Goal: Task Accomplishment & Management: Manage account settings

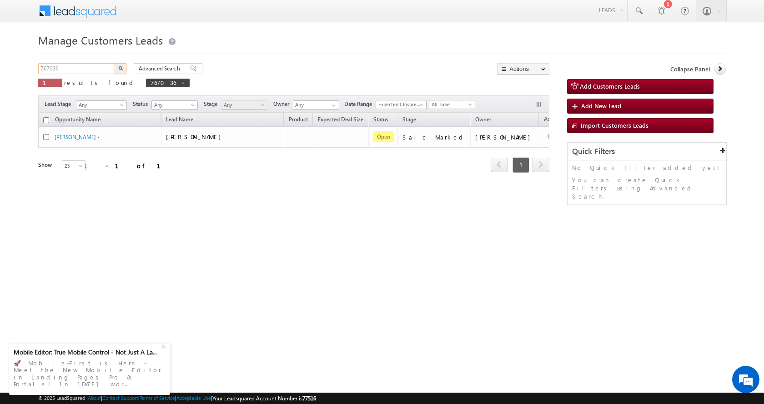
drag, startPoint x: 70, startPoint y: 71, endPoint x: 18, endPoint y: 74, distance: 52.4
click at [18, 74] on body "Menu Aman Yadav sitar a11@k serve .co.i" at bounding box center [382, 129] width 764 height 258
paste input "438"
type input "767438"
click at [115, 63] on button "button" at bounding box center [121, 68] width 12 height 11
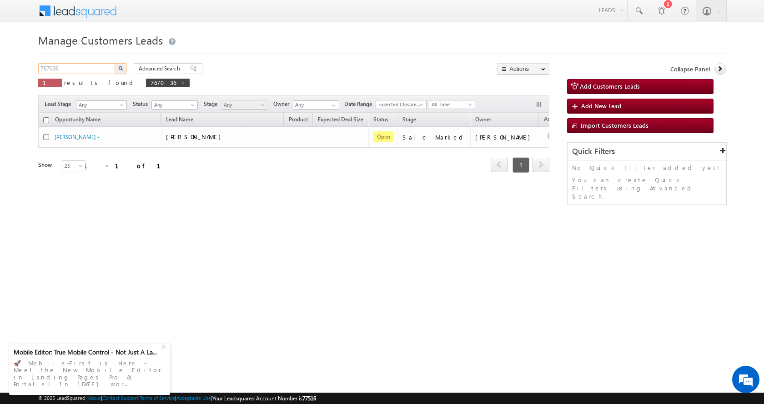
drag, startPoint x: 70, startPoint y: 69, endPoint x: 15, endPoint y: 80, distance: 55.7
click at [15, 80] on body "Menu [PERSON_NAME] sitar a11@k serve .co.i" at bounding box center [382, 129] width 764 height 258
paste input "438"
type input "767438"
click at [115, 63] on button "button" at bounding box center [121, 68] width 12 height 11
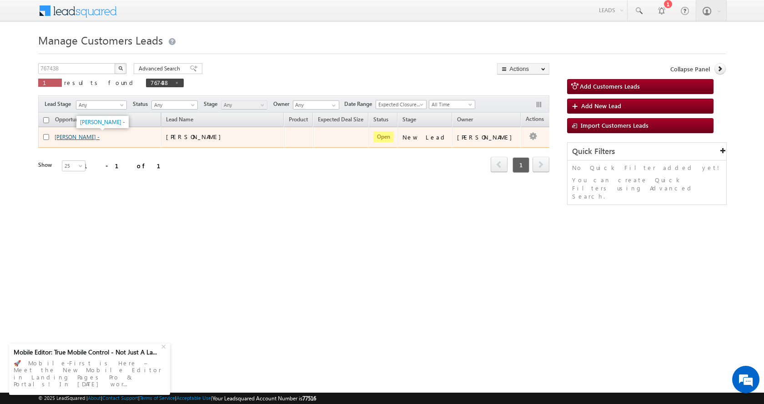
click at [85, 137] on link "[PERSON_NAME] -" at bounding box center [77, 137] width 45 height 7
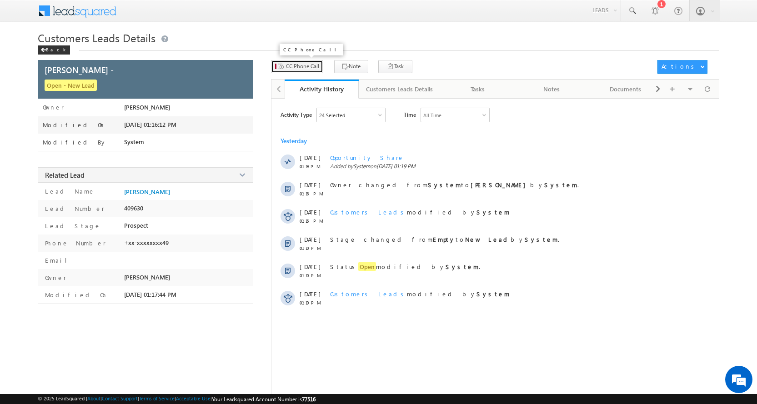
click at [306, 65] on span "CC Phone Call" at bounding box center [302, 66] width 33 height 8
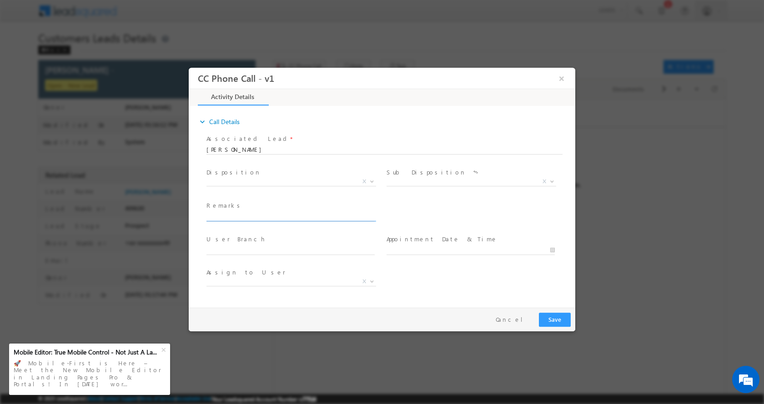
click at [238, 217] on input "text" at bounding box center [290, 216] width 168 height 9
paste input "[PERSON_NAME]-8448266749-HOME-LOAN-10 L-PV-25 L-FATHER -AGE-[DEMOGRAPHIC_DATA]-…"
type input "[PERSON_NAME]-8448266749-HOME-LOAN-10 L-PV-25 L-FATHER -AGE-[DEMOGRAPHIC_DATA]-…"
select select "[EMAIL_ADDRESS][DOMAIN_NAME]"
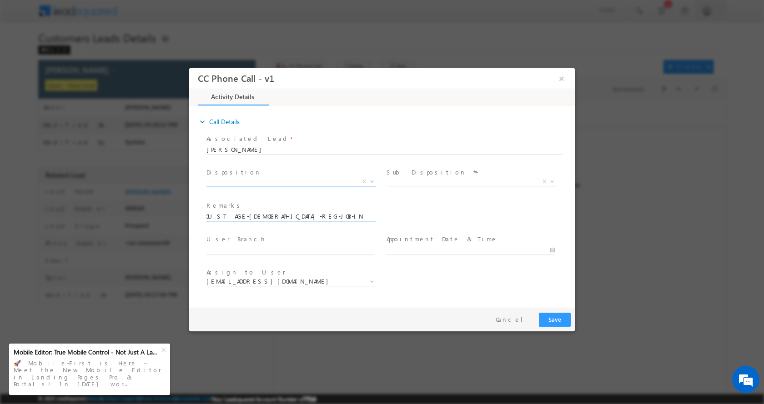
type input "[PERSON_NAME]-8448266749-HOME-LOAN-10 L-PV-25 L-FATHER -AGE-[DEMOGRAPHIC_DATA]-…"
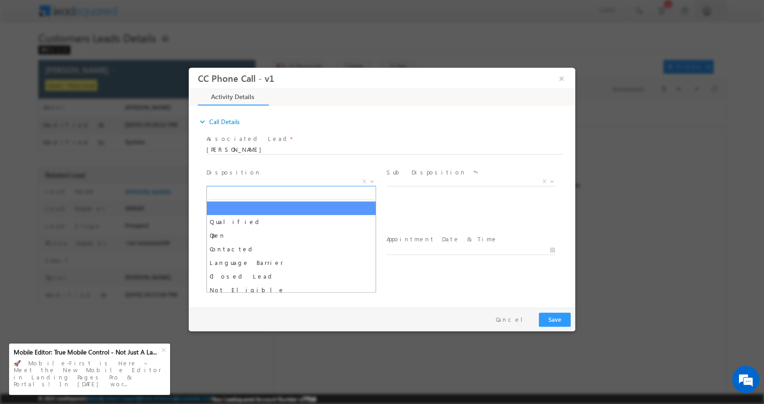
click at [373, 181] on b at bounding box center [371, 180] width 5 height 3
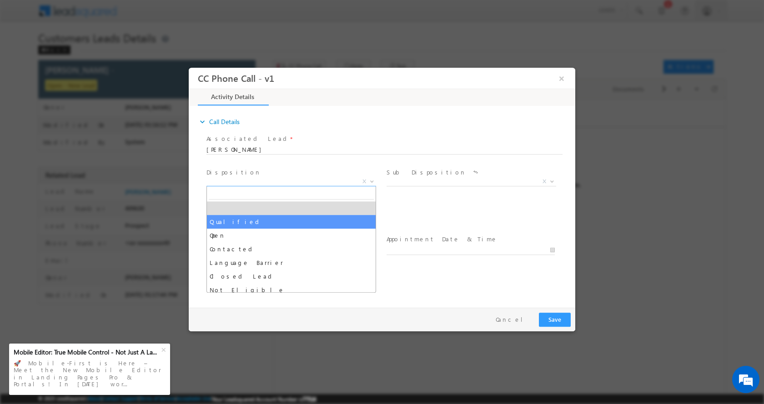
select select "Qualified"
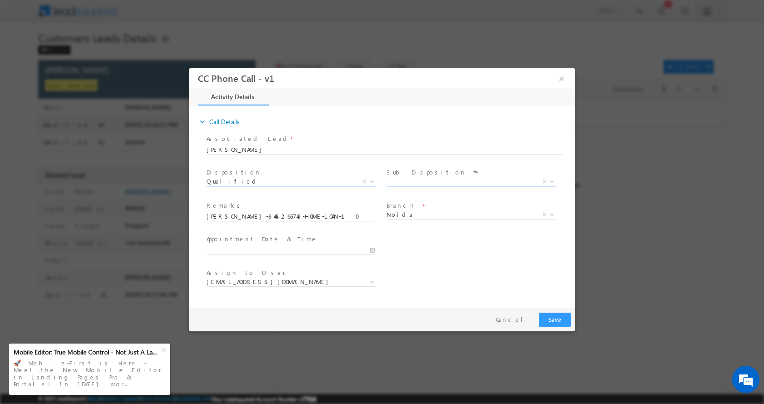
click at [553, 183] on span at bounding box center [551, 181] width 9 height 12
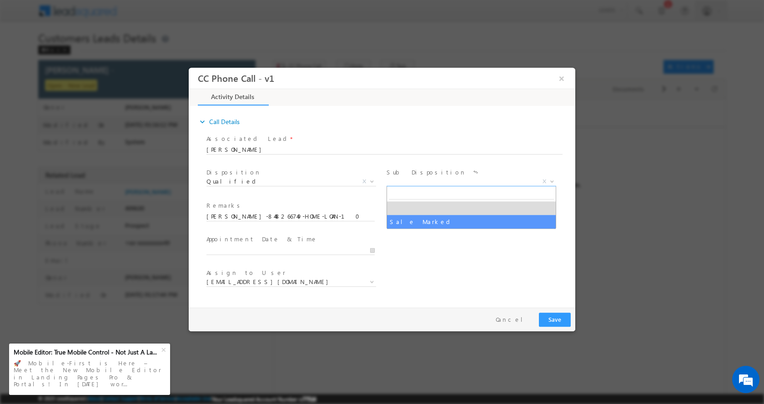
select select "Sale Marked"
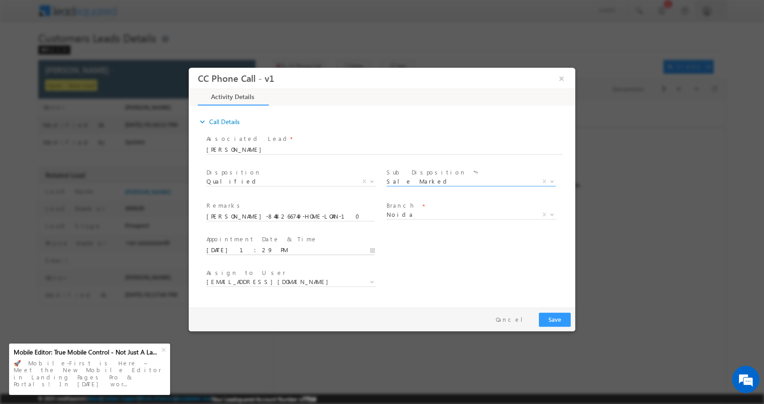
click at [373, 251] on input "[DATE] 1:29 PM" at bounding box center [290, 250] width 168 height 9
type input "[DATE] 2:29 PM"
type input "02"
click at [242, 234] on span at bounding box center [241, 235] width 6 height 7
type input "[DATE] 3:29 PM"
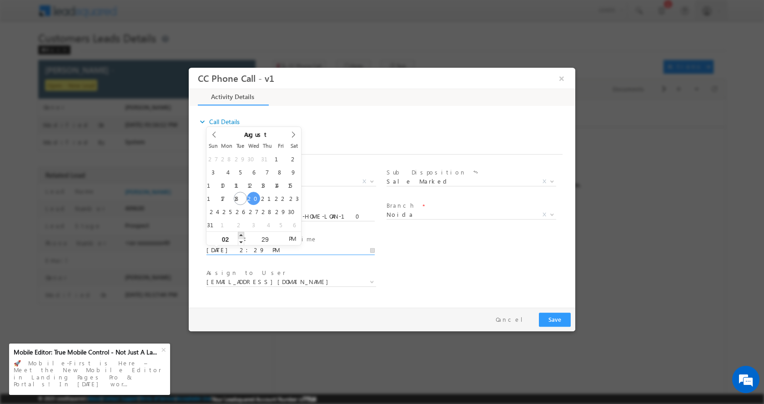
type input "03"
click at [242, 234] on span at bounding box center [241, 235] width 6 height 7
type input "[DATE] 4:29 PM"
type input "04"
click at [242, 234] on span at bounding box center [241, 235] width 6 height 7
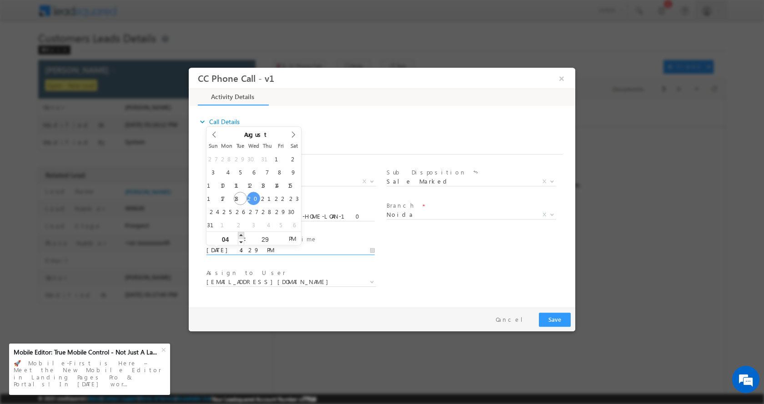
type input "[DATE] 5:29 PM"
type input "05"
click at [242, 234] on span at bounding box center [241, 235] width 6 height 7
type input "[DATE] 6:29 PM"
type input "06"
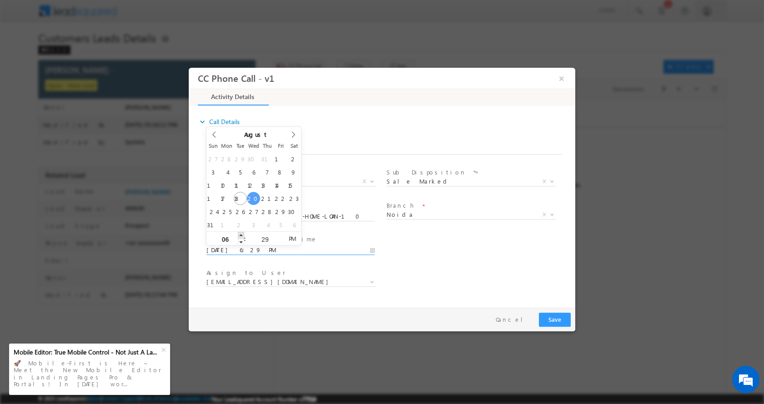
click at [242, 234] on span at bounding box center [241, 235] width 6 height 7
type input "[DATE] 7:29 PM"
type input "07"
click at [242, 234] on span at bounding box center [241, 235] width 6 height 7
type input "[DATE] 8:29 PM"
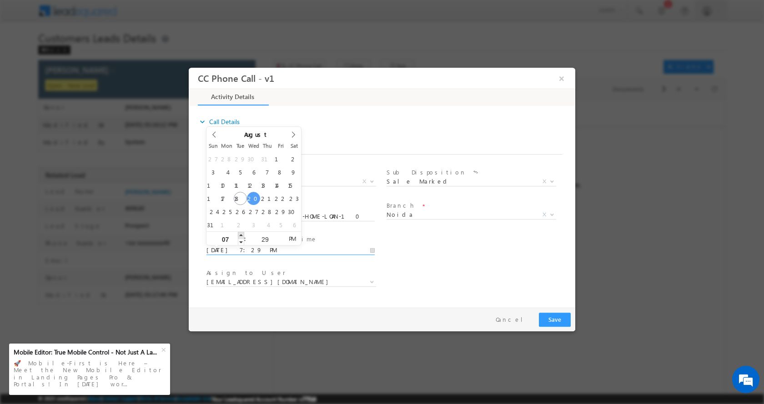
type input "08"
click at [242, 234] on span at bounding box center [241, 235] width 6 height 7
type input "[DATE] 7:29 PM"
type input "07"
click at [241, 241] on span at bounding box center [241, 241] width 6 height 7
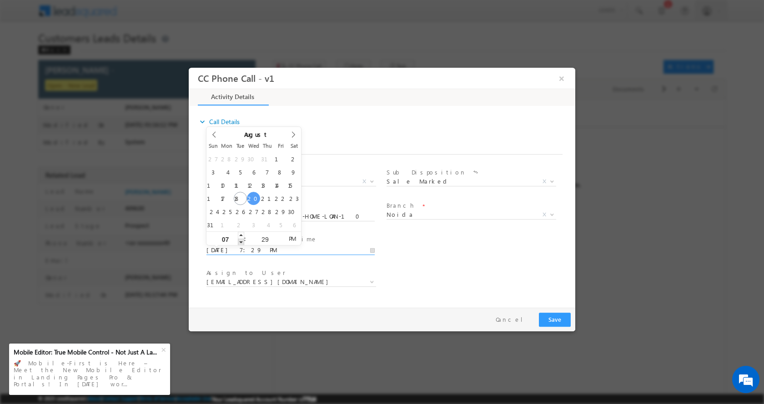
type input "[DATE] 6:29 PM"
type input "06"
click at [241, 241] on span at bounding box center [241, 241] width 6 height 7
type input "[DATE] 5:29 PM"
type input "05"
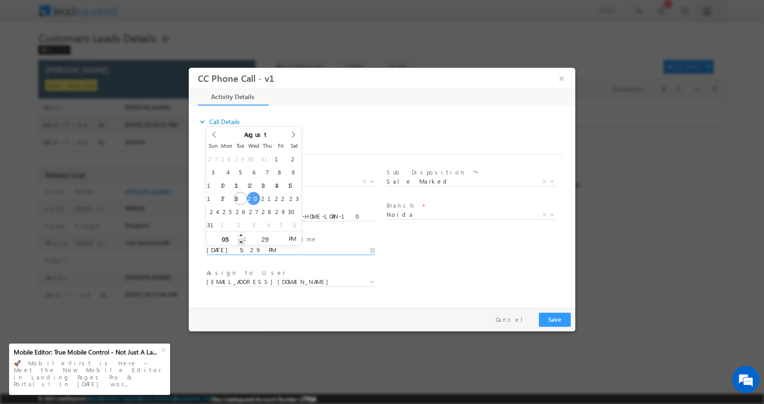
click at [241, 241] on span at bounding box center [241, 241] width 6 height 7
type input "[DATE] 4:29 PM"
type input "04"
click at [241, 241] on span at bounding box center [241, 241] width 6 height 7
type input "[DATE] 3:29 PM"
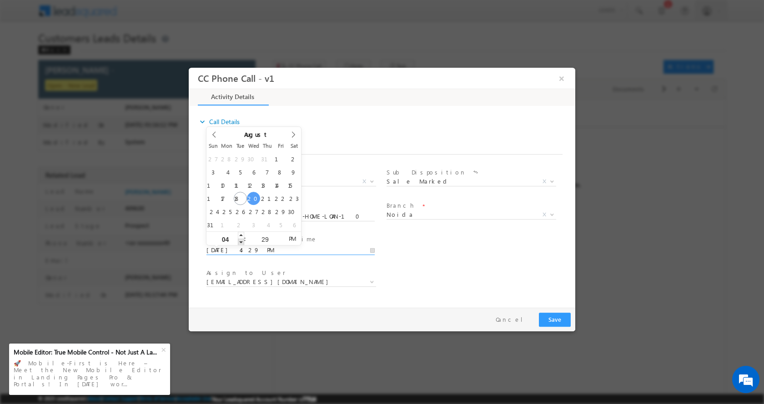
type input "03"
click at [241, 241] on span at bounding box center [241, 241] width 6 height 7
type input "[DATE] 2:29 PM"
type input "02"
click at [240, 242] on span at bounding box center [241, 241] width 6 height 7
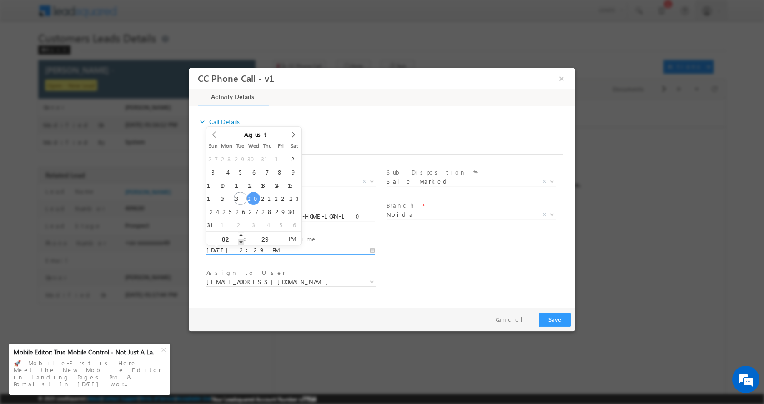
type input "[DATE] 1:29 PM"
type input "01"
click at [240, 242] on span at bounding box center [241, 241] width 6 height 7
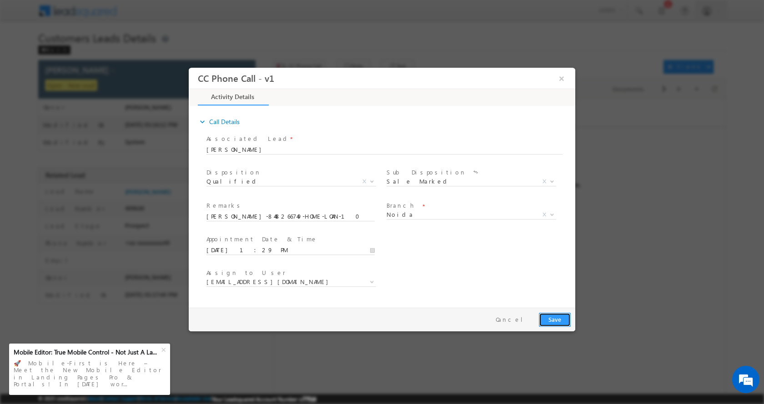
click at [564, 317] on button "Save" at bounding box center [555, 319] width 32 height 14
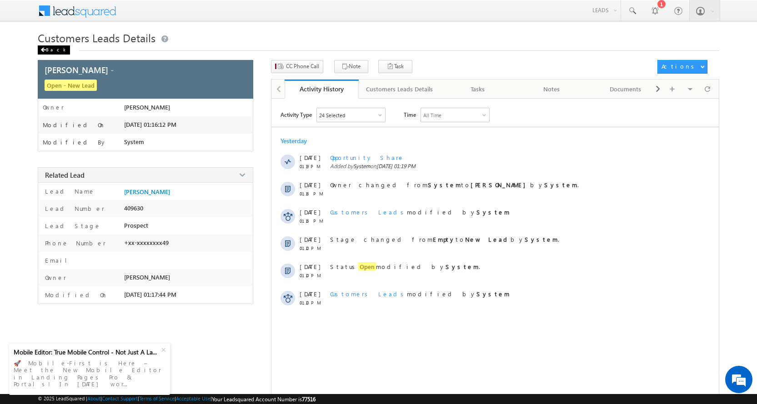
click at [45, 50] on span at bounding box center [42, 50] width 5 height 5
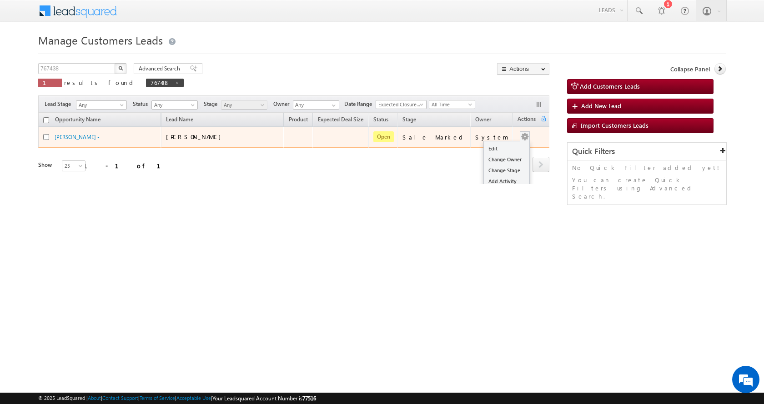
click at [520, 136] on button "button" at bounding box center [524, 136] width 9 height 9
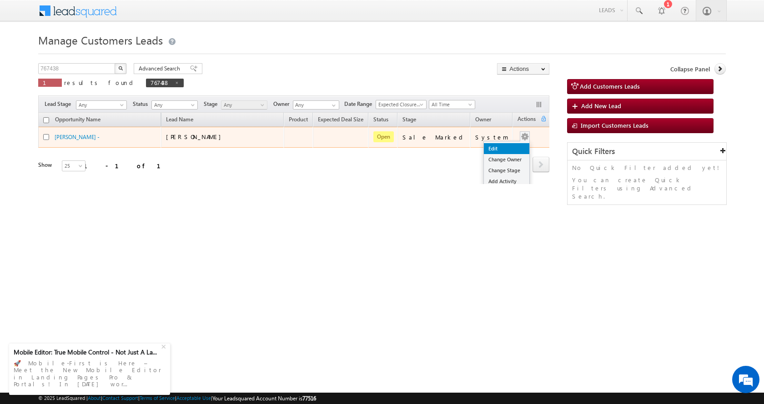
click at [502, 145] on link "Edit" at bounding box center [506, 148] width 45 height 11
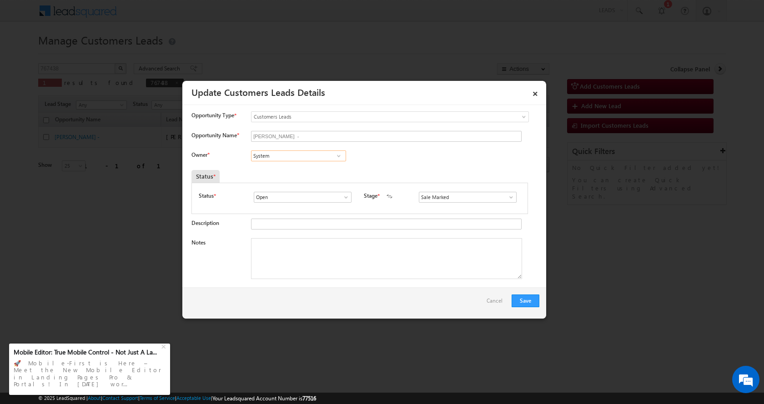
click at [265, 157] on input "System" at bounding box center [298, 156] width 95 height 11
paste input "Rohit Tiwari"
click at [284, 168] on link "Rohit Tiwari rohit.tiwari@sgrlimited.in" at bounding box center [298, 169] width 95 height 17
type input "Rohit Tiwari"
click at [271, 259] on textarea "Notes" at bounding box center [386, 258] width 271 height 41
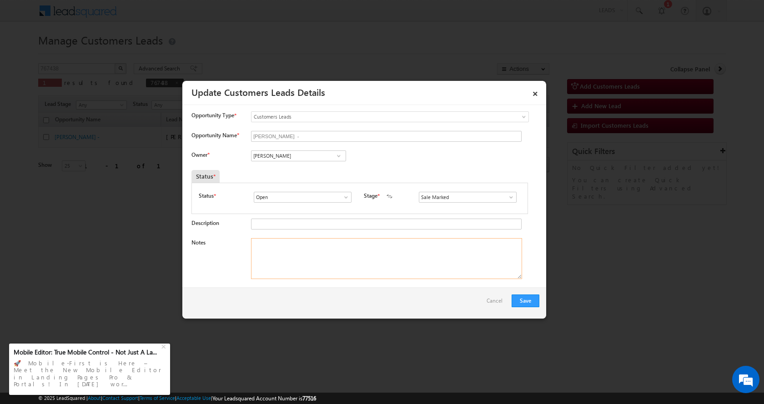
paste textarea "Anand Chakma-8448266749-HOME-LOAN-10 L-PV-25 L-FATHER -AGE-57-CUST AGE-32-REG-J…"
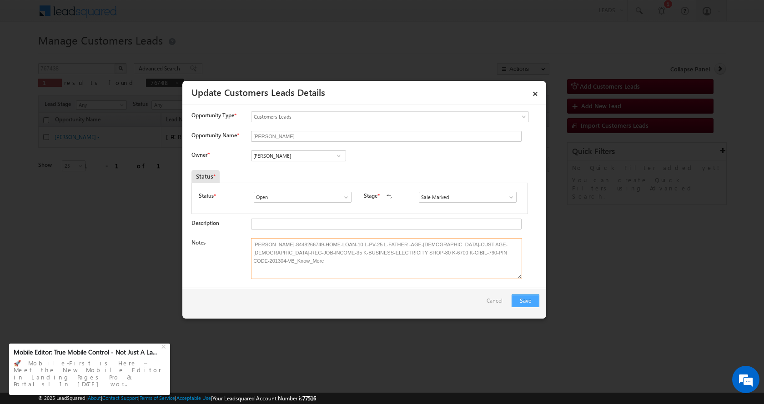
type textarea "Anand Chakma-8448266749-HOME-LOAN-10 L-PV-25 L-FATHER -AGE-57-CUST AGE-32-REG-J…"
click at [525, 299] on button "Save" at bounding box center [526, 301] width 28 height 13
